Goal: Information Seeking & Learning: Understand process/instructions

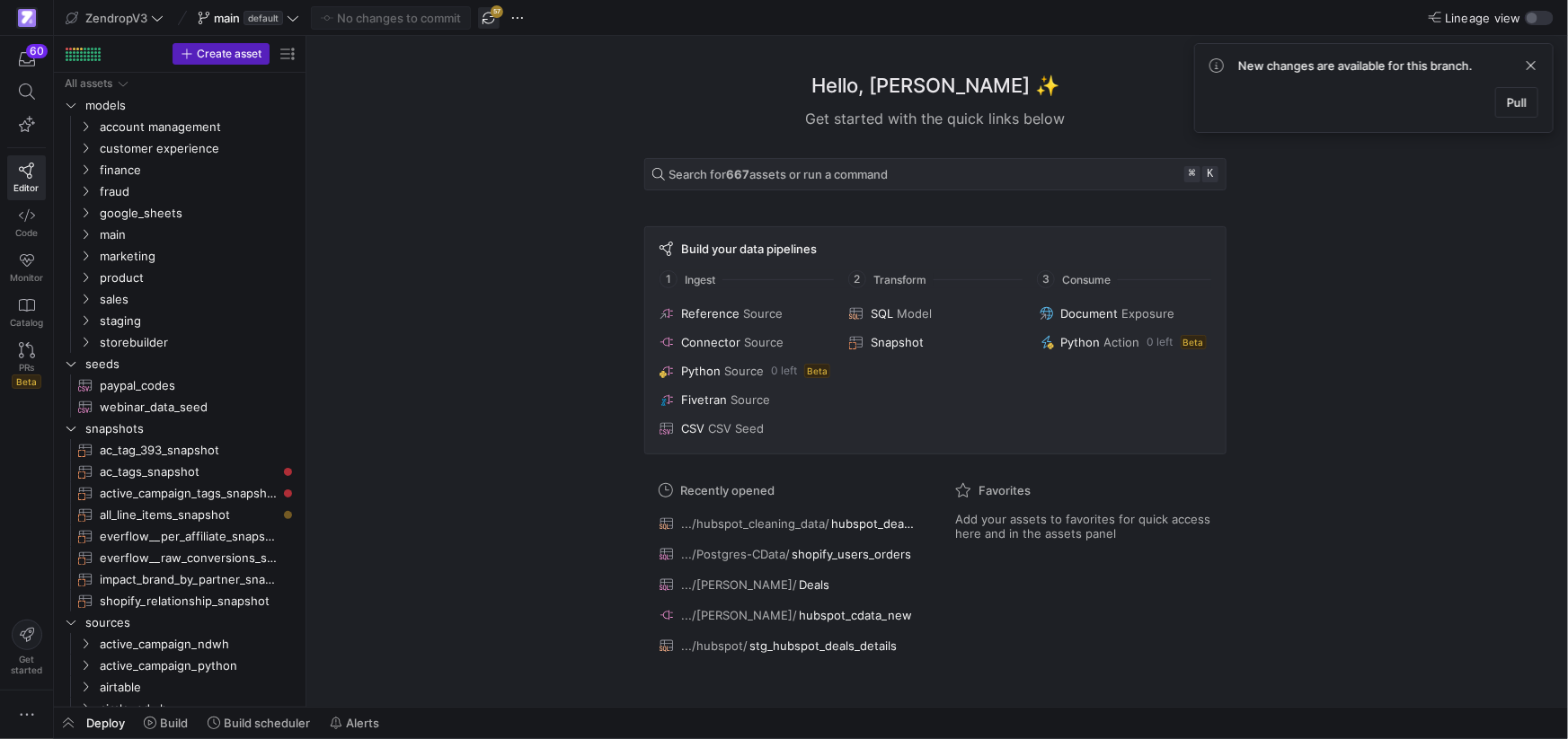
click at [487, 16] on span "button" at bounding box center [488, 18] width 21 height 21
click at [196, 518] on span "all_line_items_snapshot​​​​​​​" at bounding box center [188, 515] width 178 height 20
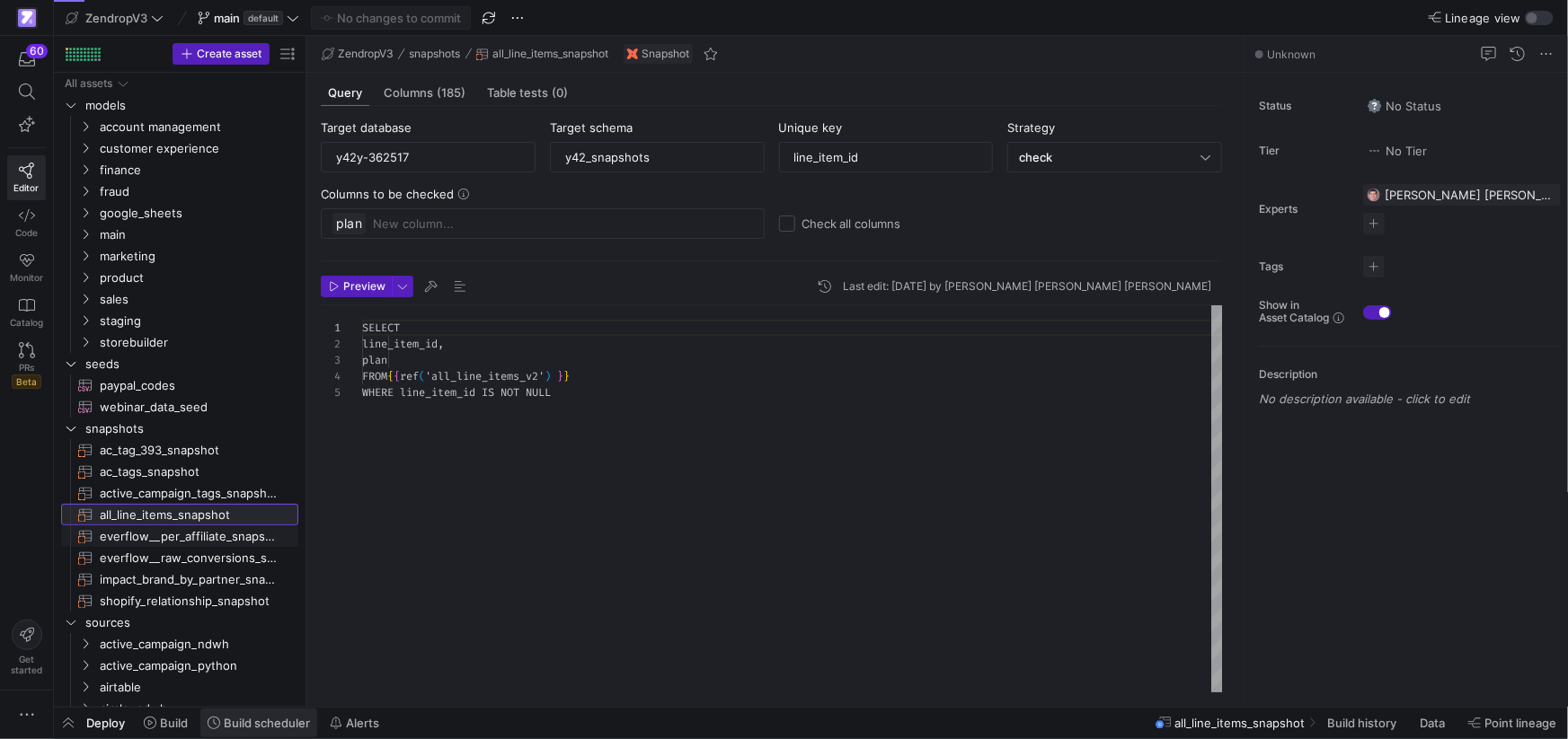
scroll to position [64, 0]
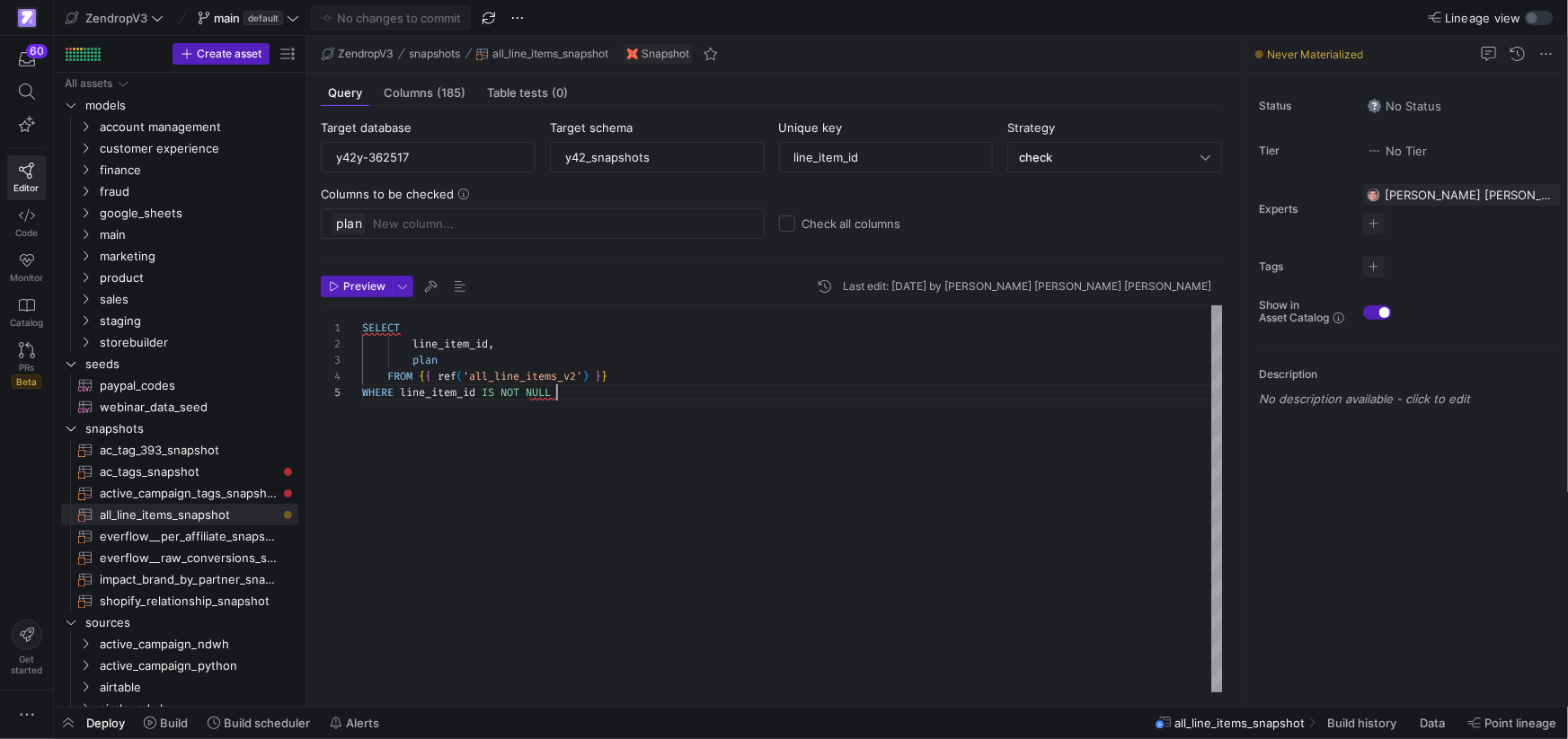
drag, startPoint x: 571, startPoint y: 394, endPoint x: 589, endPoint y: 412, distance: 25.5
click at [571, 394] on div "WHERE line_item_id IS NOT NULL" at bounding box center [793, 393] width 862 height 17
drag, startPoint x: 624, startPoint y: 379, endPoint x: 612, endPoint y: 380, distance: 12.0
click at [624, 379] on div "FROM { { ref ( 'all_line_items_v2' ) } }" at bounding box center [793, 377] width 862 height 17
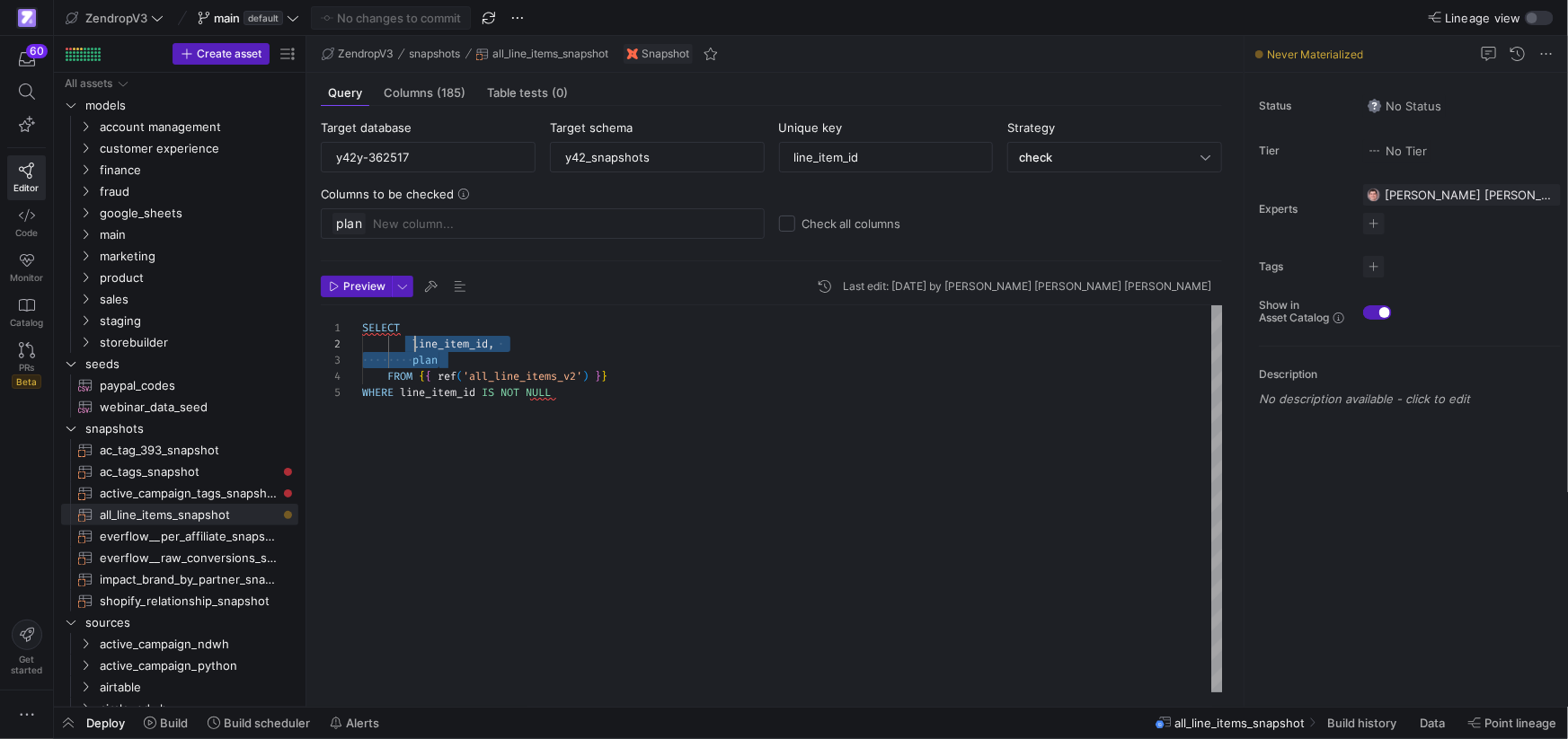
scroll to position [17, 53]
drag, startPoint x: 473, startPoint y: 361, endPoint x: 413, endPoint y: 344, distance: 62.4
click at [413, 344] on div "SELECT line_item_id , plan FROM { { ref ( 'all_line_items_v2' ) } } WHERE line_…" at bounding box center [793, 499] width 862 height 387
drag, startPoint x: 413, startPoint y: 342, endPoint x: 477, endPoint y: 359, distance: 66.2
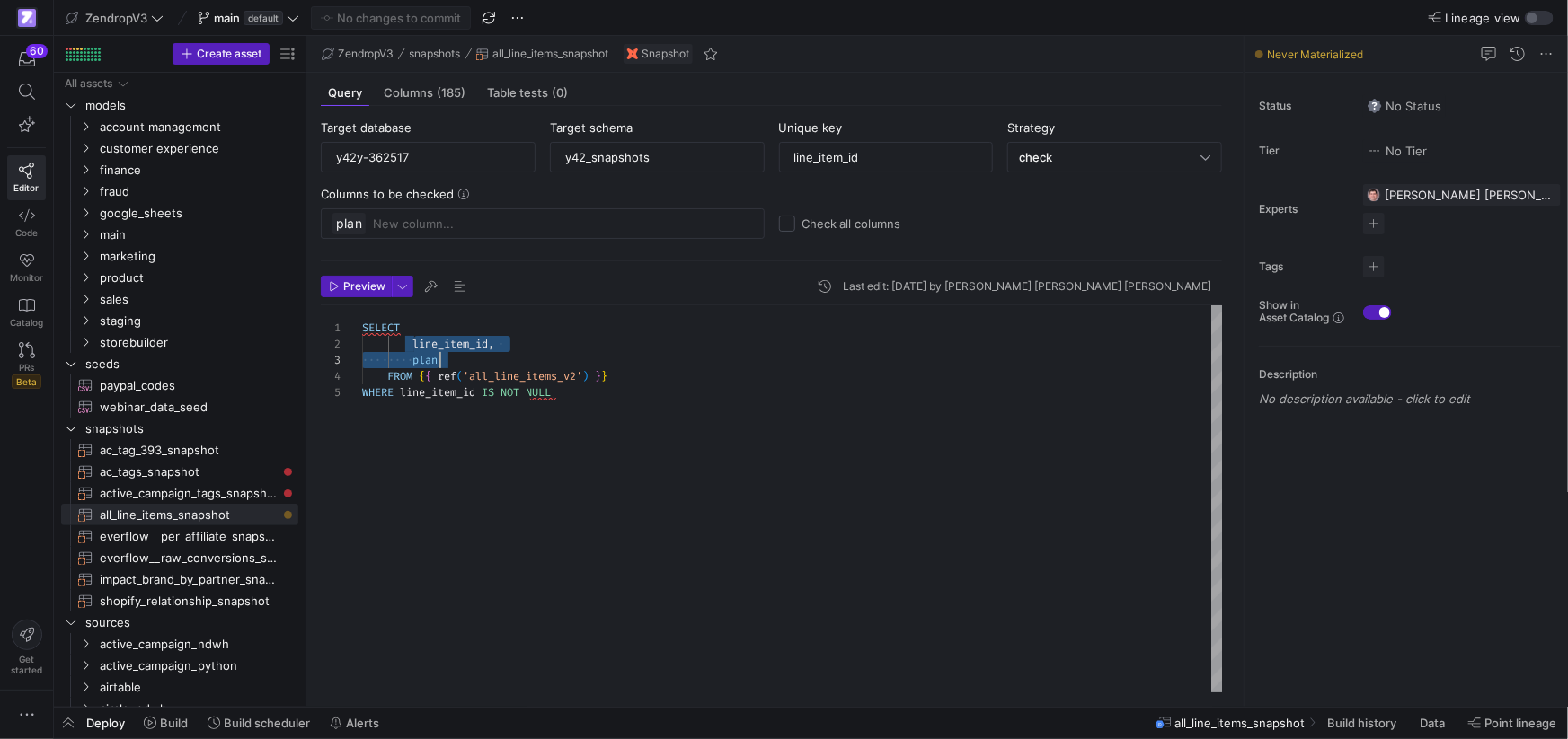
click at [477, 359] on div "SELECT line_item_id , plan FROM { { ref ( 'all_line_items_v2' ) } } WHERE line_…" at bounding box center [793, 499] width 862 height 387
click at [477, 359] on div "plan" at bounding box center [793, 360] width 862 height 17
drag, startPoint x: 463, startPoint y: 359, endPoint x: 414, endPoint y: 346, distance: 50.7
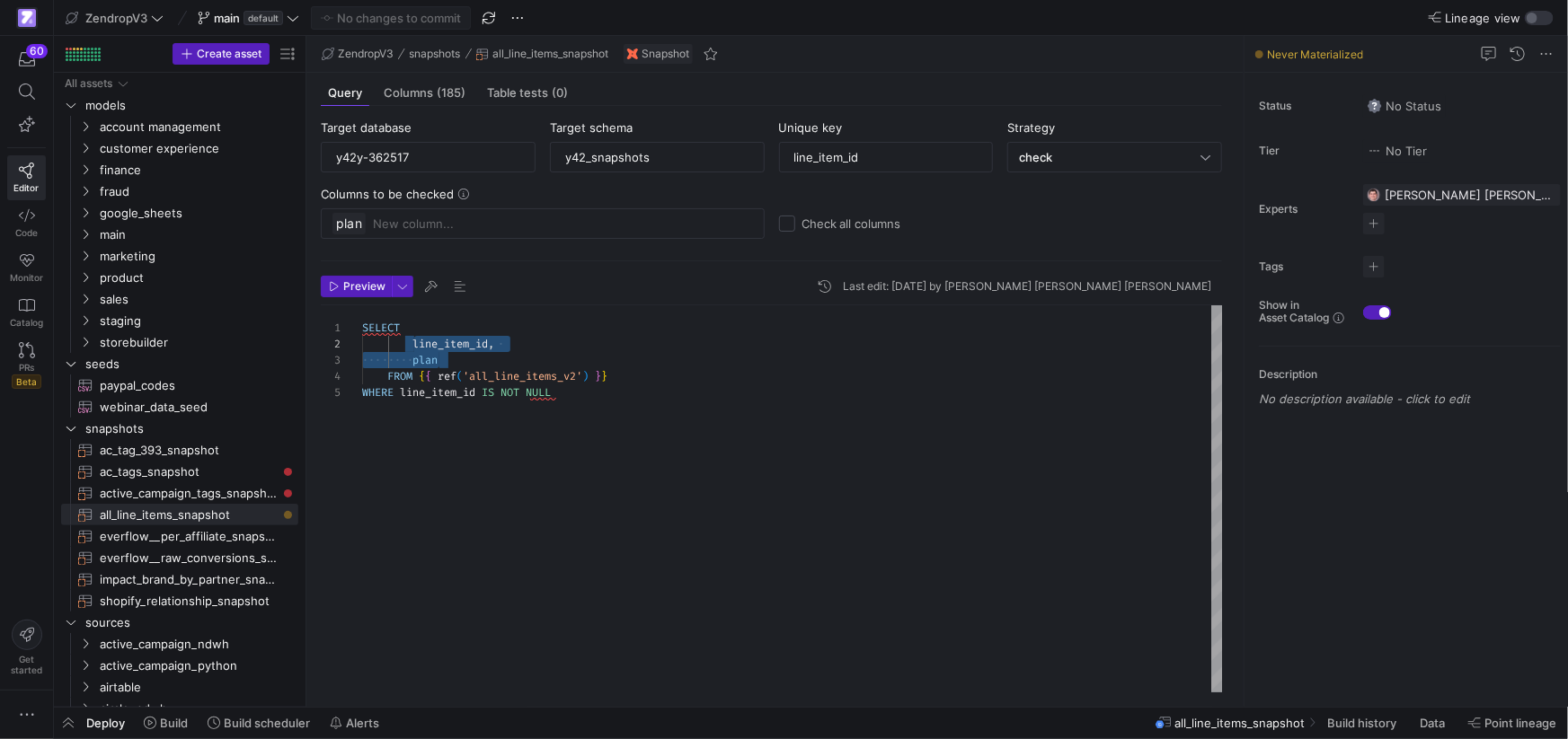
click at [414, 346] on div "SELECT line_item_id , plan FROM { { ref ( 'all_line_items_v2' ) } } WHERE line_…" at bounding box center [793, 499] width 862 height 387
click at [413, 344] on div "SELECT line_item_id , plan FROM { { ref ( 'all_line_items_v2' ) } } WHERE line_…" at bounding box center [793, 499] width 862 height 387
click at [407, 343] on div "SELECT line_item_id , plan FROM { { ref ( 'all_line_items_v2' ) } } WHERE line_…" at bounding box center [793, 499] width 862 height 387
drag, startPoint x: 414, startPoint y: 343, endPoint x: 451, endPoint y: 358, distance: 39.9
click at [451, 358] on div "SELECT line_item_id , plan FROM { { ref ( 'all_line_items_v2' ) } } WHERE line_…" at bounding box center [793, 499] width 862 height 387
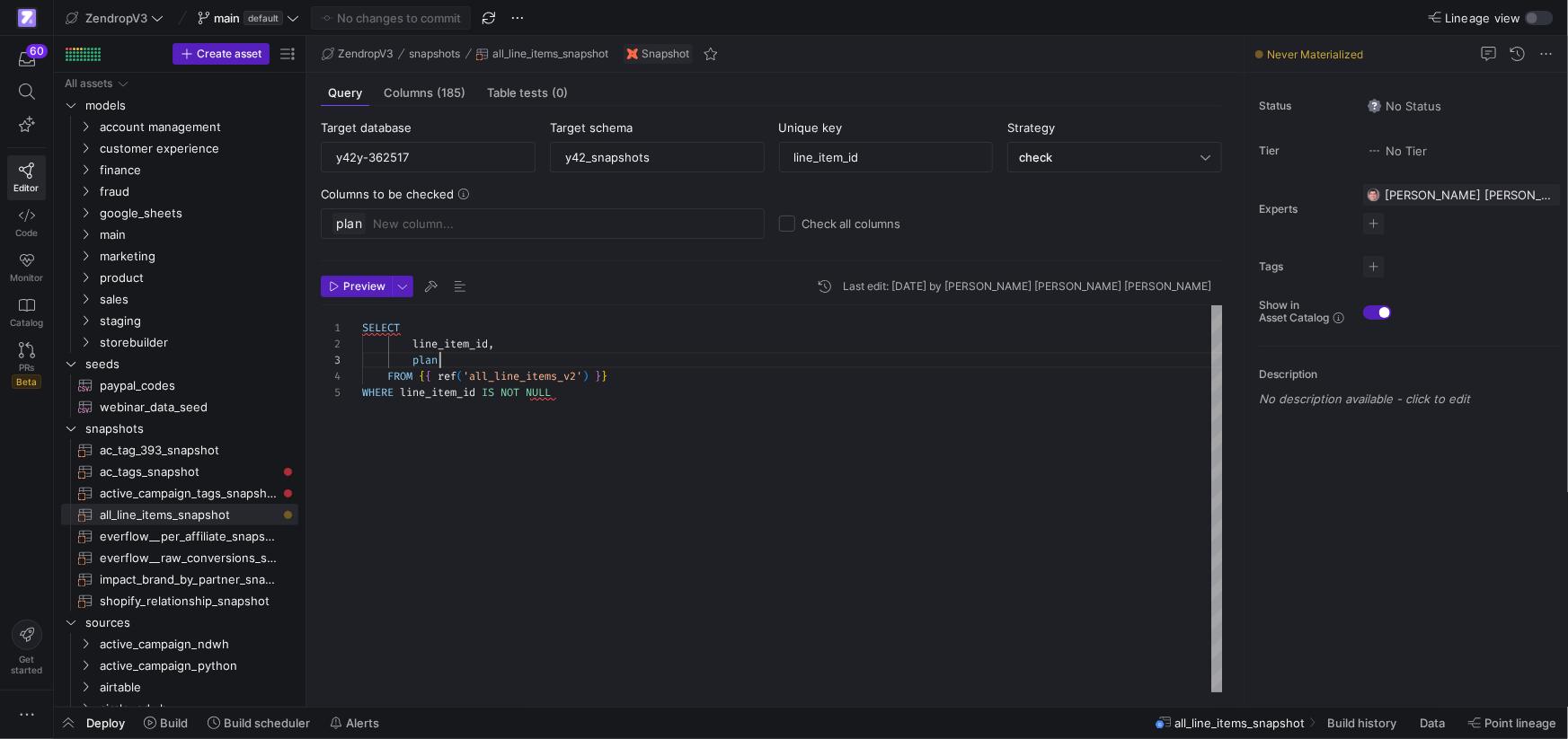
click at [451, 358] on div "SELECT line_item_id , plan FROM { { ref ( 'all_line_items_v2' ) } } WHERE line_…" at bounding box center [793, 499] width 862 height 387
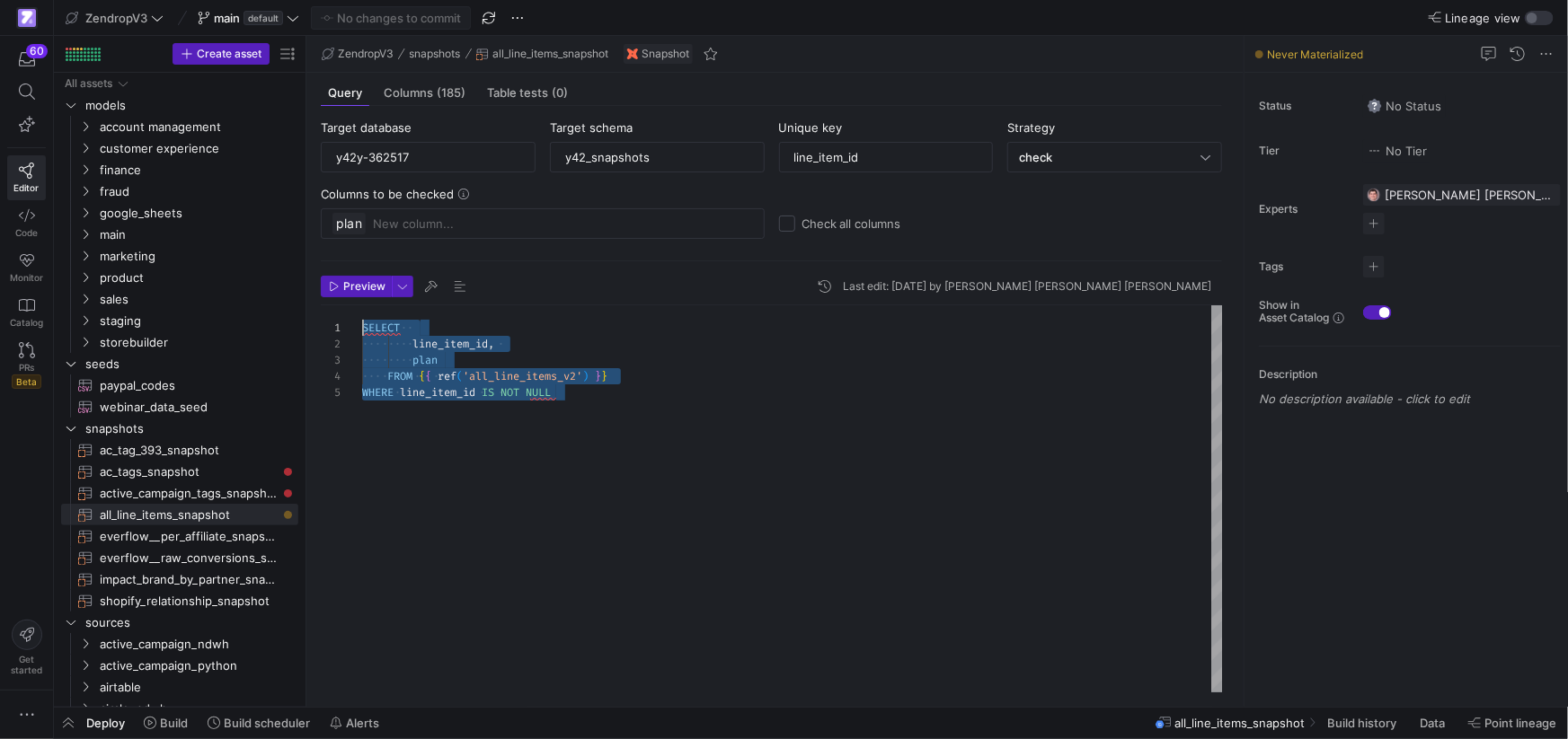
scroll to position [0, 0]
drag, startPoint x: 537, startPoint y: 388, endPoint x: 349, endPoint y: 321, distance: 199.6
click at [362, 315] on div "SELECT line_item_id , plan FROM { { ref ( 'all_line_items_v2' ) } } WHERE line_…" at bounding box center [793, 499] width 862 height 387
